Goal: Find specific page/section: Find specific page/section

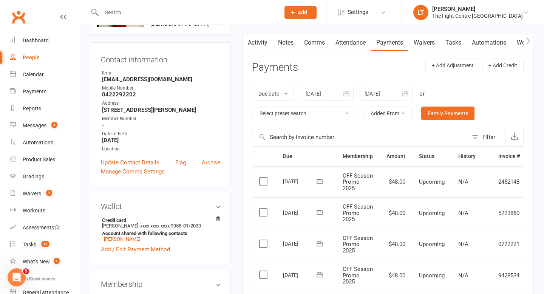
scroll to position [62, 0]
click at [181, 122] on div "Member Number" at bounding box center [161, 118] width 119 height 7
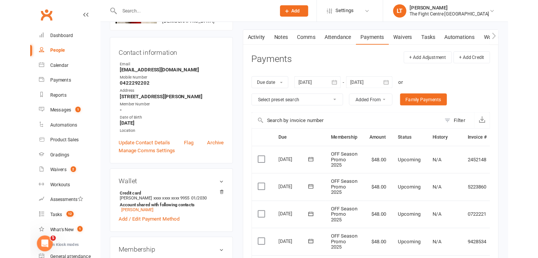
scroll to position [0, 0]
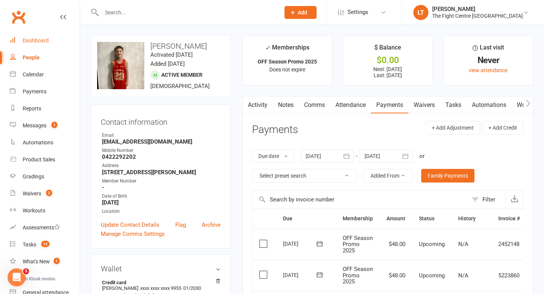
click at [39, 38] on div "Dashboard" at bounding box center [36, 40] width 26 height 6
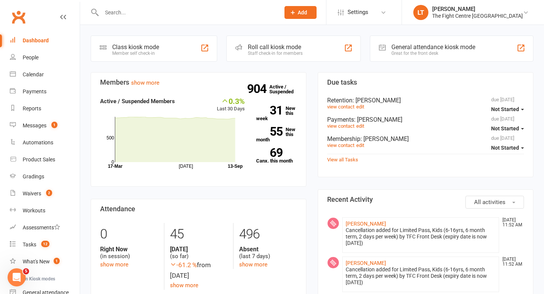
click at [233, 9] on input "text" at bounding box center [186, 12] width 175 height 11
click at [233, 9] on input "[PERSON_NAME]" at bounding box center [186, 12] width 175 height 11
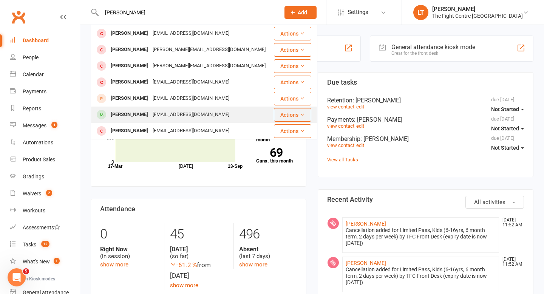
type input "[PERSON_NAME]"
click at [150, 119] on div "[EMAIL_ADDRESS][DOMAIN_NAME]" at bounding box center [190, 114] width 81 height 11
